Goal: Information Seeking & Learning: Learn about a topic

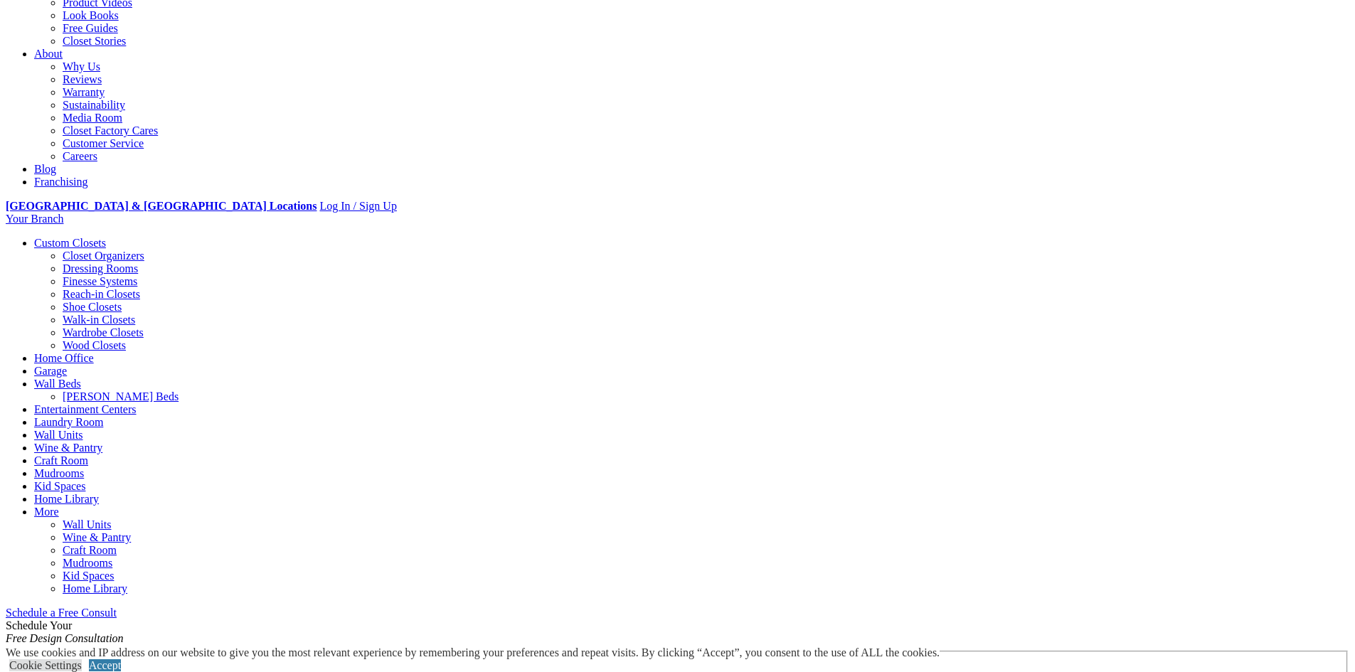
scroll to position [213, 0]
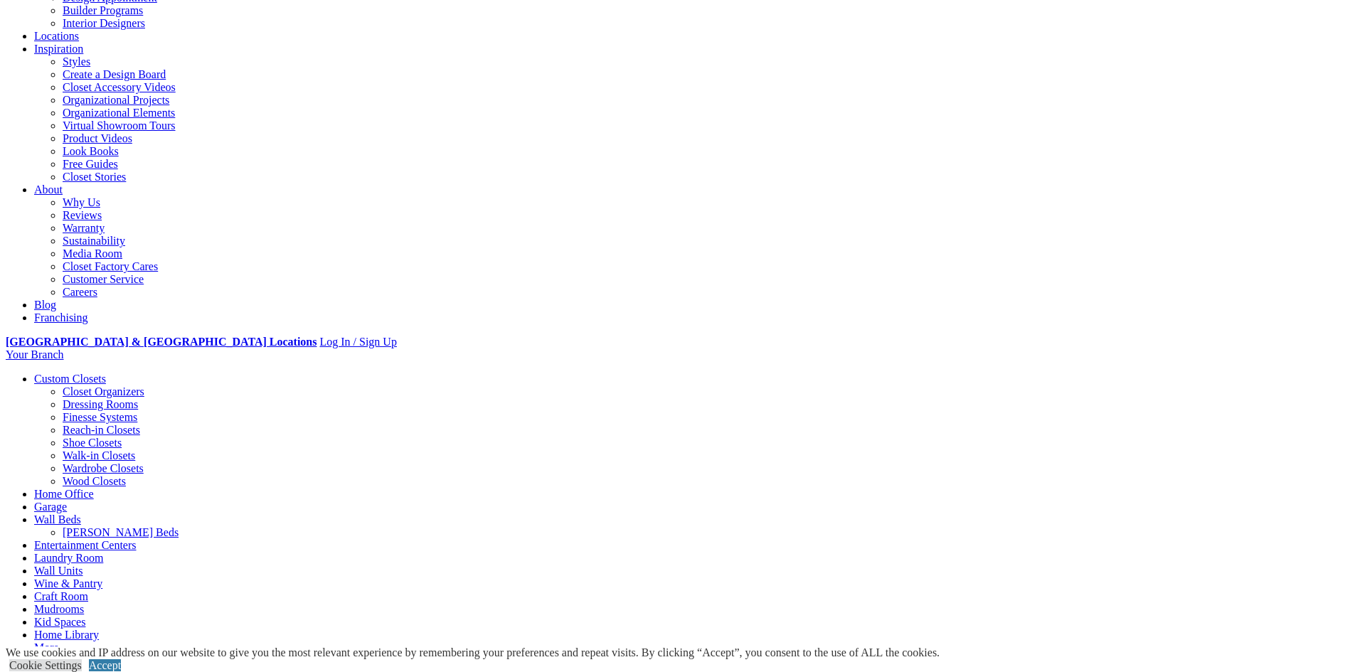
click at [139, 462] on link "Wardrobe Closets" at bounding box center [103, 468] width 81 height 12
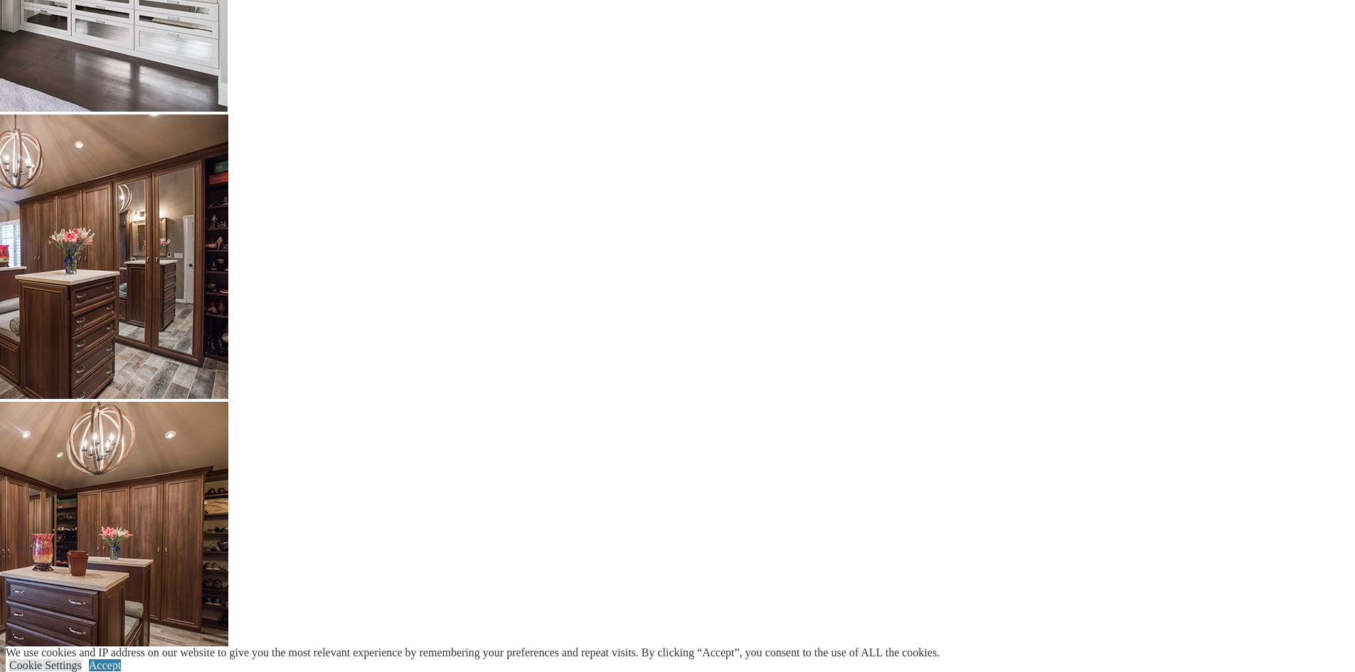
scroll to position [2988, 0]
